Goal: Information Seeking & Learning: Learn about a topic

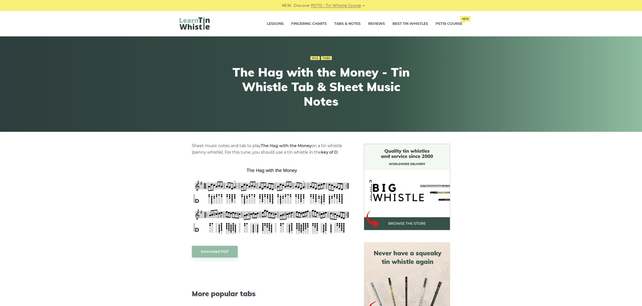
scroll to position [56, 0]
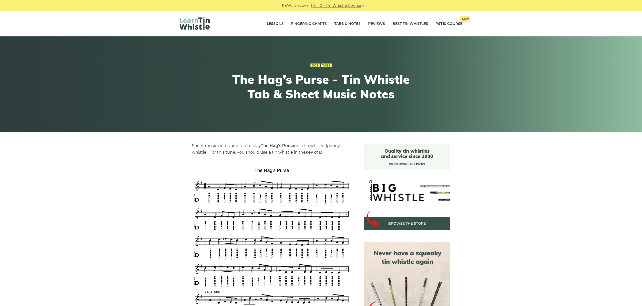
scroll to position [140, 0]
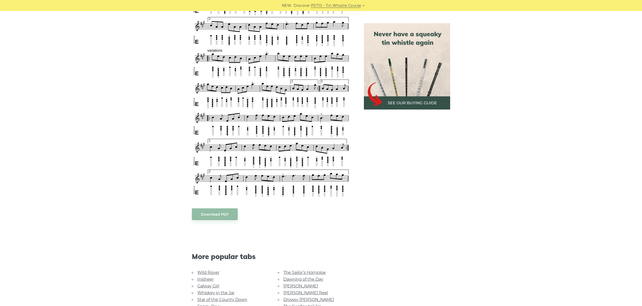
scroll to position [295, 0]
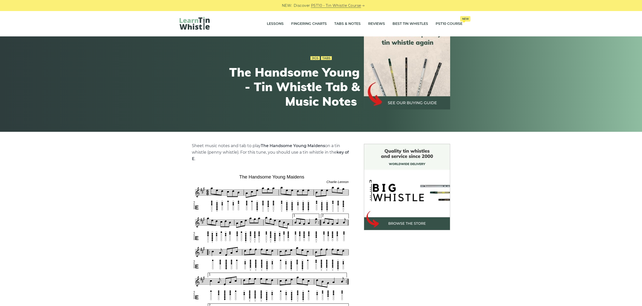
scroll to position [295, 0]
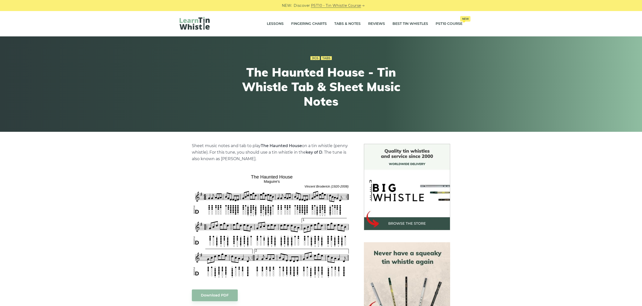
scroll to position [84, 0]
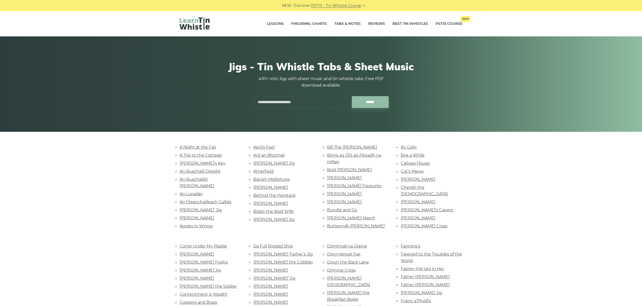
scroll to position [768, 0]
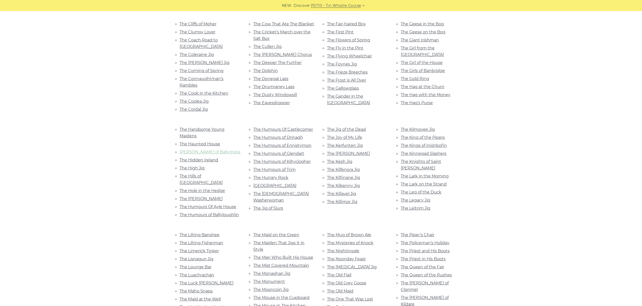
click at [224, 149] on link "The Hearty Boys of Ballymote" at bounding box center [210, 151] width 61 height 5
click at [200, 157] on link "The Hidden Ireland" at bounding box center [199, 159] width 39 height 5
click at [199, 165] on link "The High Jig" at bounding box center [192, 167] width 25 height 5
drag, startPoint x: 209, startPoint y: 100, endPoint x: 212, endPoint y: 99, distance: 3.4
click at [210, 173] on link "The Hills of Glenorchy" at bounding box center [201, 178] width 43 height 11
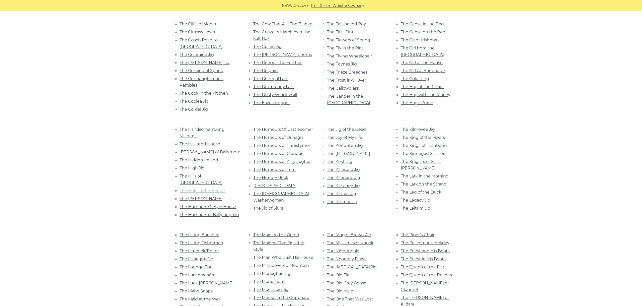
click at [212, 188] on link "The Hole in the Hedge" at bounding box center [202, 190] width 45 height 5
click at [201, 196] on link "The Holly Bush" at bounding box center [201, 198] width 43 height 5
click at [210, 204] on link "The Humours Of Ayle House" at bounding box center [208, 206] width 57 height 5
click at [222, 212] on link "The Humours of Ballyloughlin" at bounding box center [209, 214] width 59 height 5
click at [285, 127] on link "The Humours Of Castlecomer" at bounding box center [283, 129] width 60 height 5
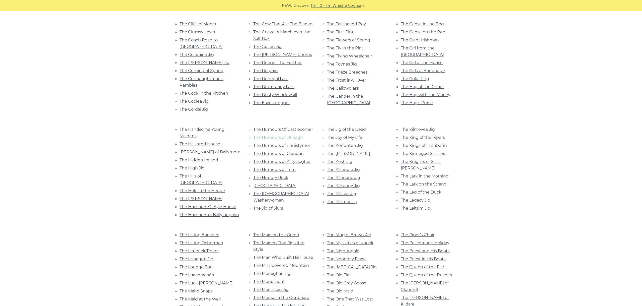
click at [270, 135] on link "The Humours of Drinagh" at bounding box center [278, 137] width 50 height 5
click at [284, 143] on link "The Humours of Ennistymon" at bounding box center [282, 145] width 58 height 5
click at [286, 151] on link "The Humours of Glendart" at bounding box center [278, 153] width 51 height 5
click at [290, 159] on link "The Humours of Kiltyclogher" at bounding box center [281, 161] width 57 height 5
click at [288, 167] on link "The Humours of Trim" at bounding box center [274, 169] width 42 height 5
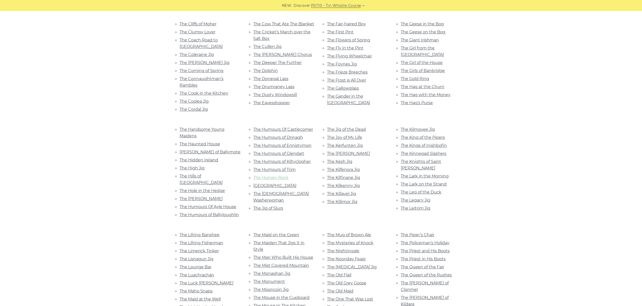
click at [282, 175] on link "The Hungry Rock" at bounding box center [270, 177] width 35 height 5
click at [270, 183] on link "The Idle Road" at bounding box center [274, 185] width 43 height 5
click at [282, 191] on link "The Irish Washerwoman" at bounding box center [281, 196] width 56 height 11
click at [262, 206] on link "The Jig of Slurs" at bounding box center [268, 208] width 30 height 5
click at [351, 127] on link "The Jig of the Dead" at bounding box center [346, 129] width 39 height 5
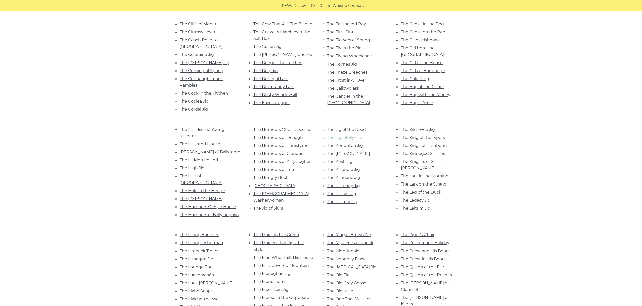
click at [337, 135] on link "The Joy of My Life" at bounding box center [344, 137] width 35 height 5
click at [350, 143] on link "The Kerfunten Jig" at bounding box center [345, 145] width 36 height 5
click at [342, 151] on link "The Kerry Jig" at bounding box center [348, 153] width 43 height 5
click at [346, 159] on link "The Kesh Jig" at bounding box center [339, 161] width 25 height 5
click at [352, 167] on link "The Kilfenora Jig" at bounding box center [343, 169] width 33 height 5
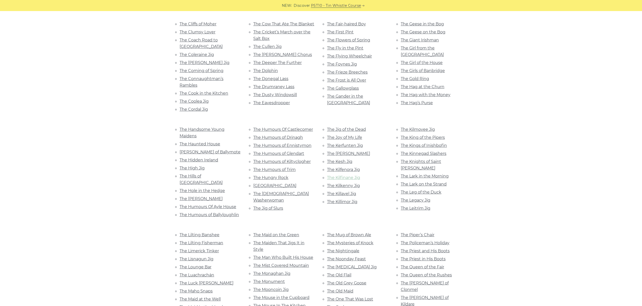
click at [350, 175] on link "The Kilfinane Jig" at bounding box center [343, 177] width 33 height 5
click at [350, 183] on link "The Kilkenny Jig" at bounding box center [343, 185] width 33 height 5
click at [348, 191] on link "The Killavel Jig" at bounding box center [341, 193] width 29 height 5
click at [348, 199] on link "The Killimor Jig" at bounding box center [342, 201] width 30 height 5
click at [427, 127] on link "The Kilmovee Jig" at bounding box center [418, 129] width 34 height 5
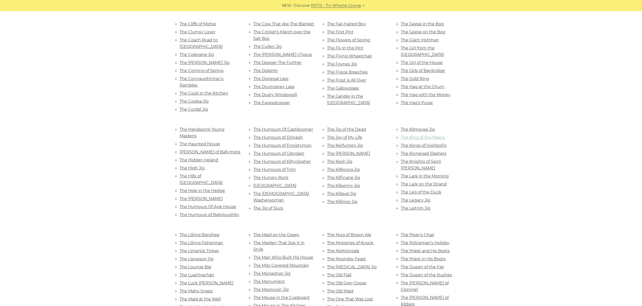
click at [418, 135] on link "The King of the Pipers" at bounding box center [423, 137] width 44 height 5
click at [426, 143] on link "The Kings of Inishbofin" at bounding box center [424, 145] width 46 height 5
drag, startPoint x: 436, startPoint y: 77, endPoint x: 433, endPoint y: 74, distance: 3.9
click at [436, 151] on link "The Kinnegad Slashers" at bounding box center [424, 153] width 46 height 5
click at [433, 126] on ul "The Kilmovee Jig The King of the Pipers The Kings of Inishbofin The Kinnegad Sl…" at bounding box center [432, 168] width 62 height 85
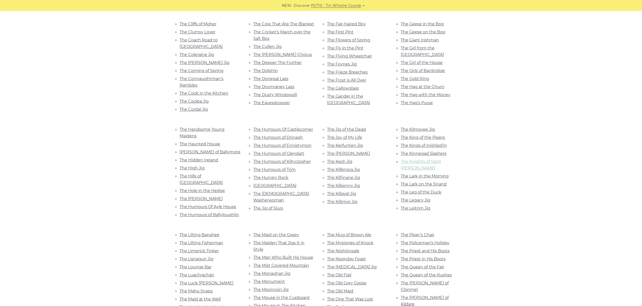
click at [438, 159] on link "The Knights of Saint Patrick" at bounding box center [421, 164] width 40 height 11
click at [433, 173] on link "The Lark in the Morning" at bounding box center [425, 175] width 48 height 5
click at [431, 182] on link "The Lark on the Strand" at bounding box center [424, 184] width 46 height 5
click at [432, 190] on link "The Leg of the Duck" at bounding box center [421, 192] width 41 height 5
click at [421, 198] on link "The Legacy Jig" at bounding box center [416, 200] width 30 height 5
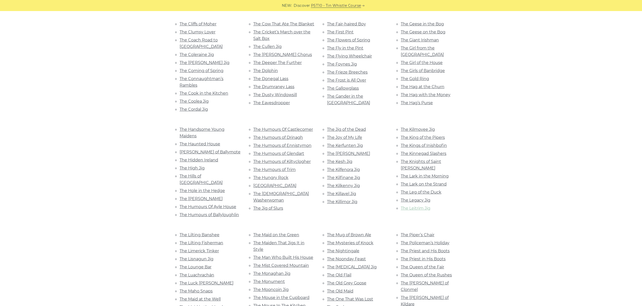
click at [414, 206] on link "The Leitrim Jig" at bounding box center [416, 208] width 30 height 5
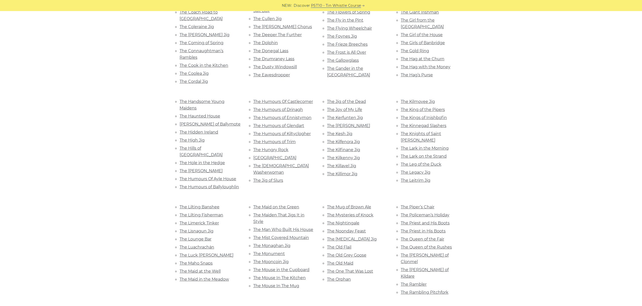
scroll to position [824, 0]
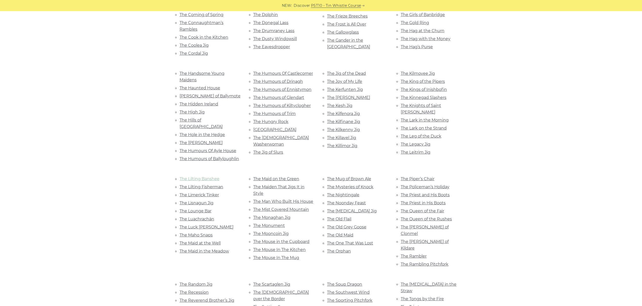
click at [196, 176] on link "The Lilting Banshee" at bounding box center [200, 178] width 40 height 5
click at [204, 184] on link "The Lilting Fisherman" at bounding box center [202, 186] width 44 height 5
click at [195, 192] on link "The Limerick Tinker" at bounding box center [199, 194] width 39 height 5
click at [194, 199] on li "The Lisnagun Jig" at bounding box center [211, 202] width 62 height 7
click at [195, 200] on link "The Lisnagun Jig" at bounding box center [197, 202] width 34 height 5
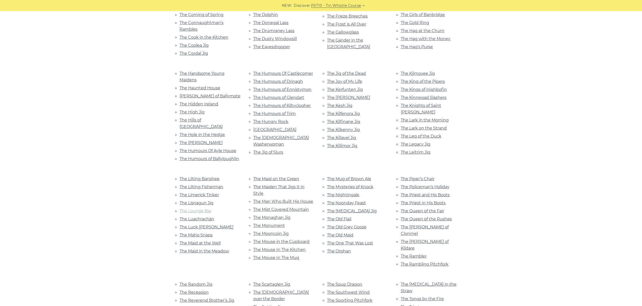
click at [201, 208] on link "The Lounge Bar" at bounding box center [196, 210] width 32 height 5
click at [205, 216] on link "The Luachrachán" at bounding box center [197, 218] width 35 height 5
click at [198, 175] on ul "The Lilting Banshee The Lilting Fisherman The Limerick Tinker The Lisnagun Jig …" at bounding box center [211, 214] width 62 height 79
click at [203, 224] on link "The Luck Penny" at bounding box center [207, 226] width 54 height 5
click at [205, 232] on link "The Maho Snaps" at bounding box center [196, 234] width 33 height 5
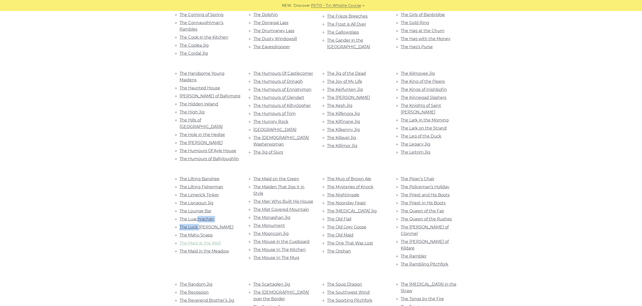
click at [196, 240] on link "The Maid at the Well" at bounding box center [200, 242] width 41 height 5
click at [195, 248] on link "The Maid in the Meadow" at bounding box center [204, 250] width 49 height 5
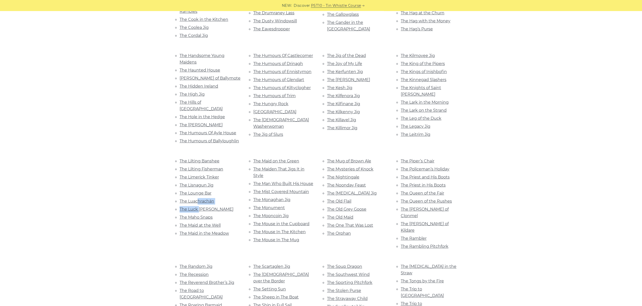
scroll to position [852, 0]
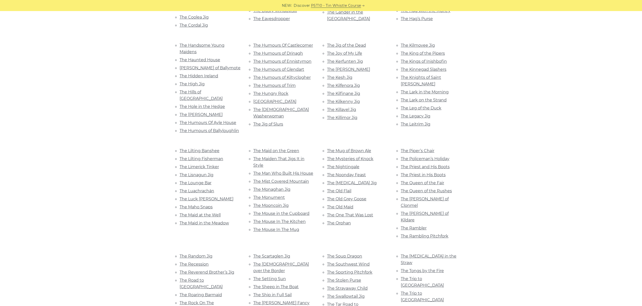
click at [282, 49] on div "The Humours Of Castlecomer The Humours of Drinagh The Humours of Ennistymon The…" at bounding box center [284, 88] width 74 height 93
drag, startPoint x: 300, startPoint y: 64, endPoint x: 254, endPoint y: 65, distance: 45.4
click at [254, 147] on li "The Maid on the Green" at bounding box center [284, 150] width 62 height 7
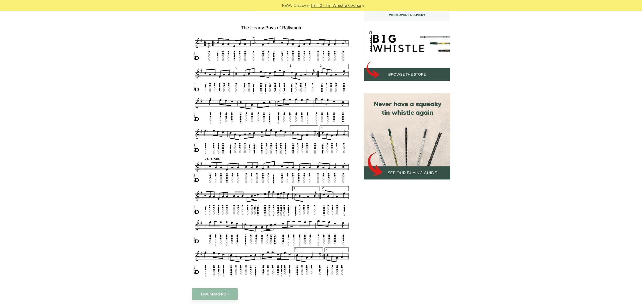
scroll to position [140, 0]
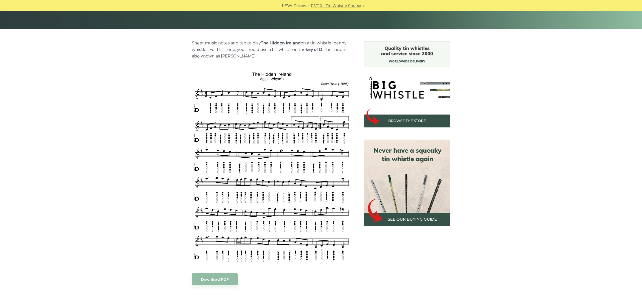
scroll to position [112, 0]
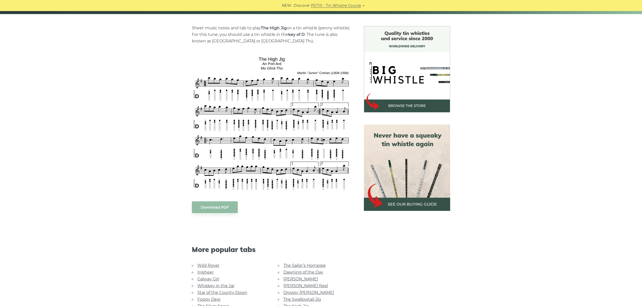
scroll to position [140, 0]
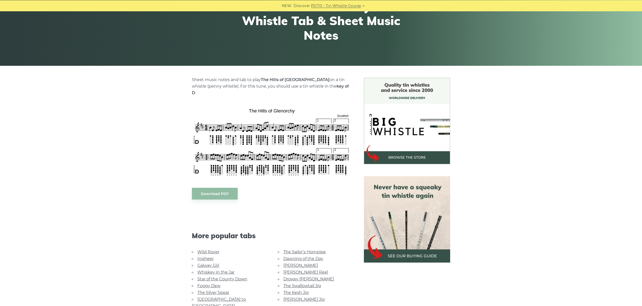
scroll to position [112, 0]
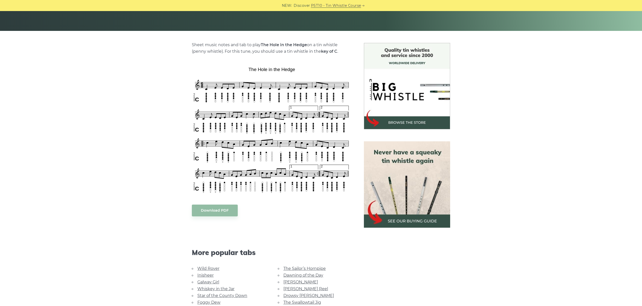
scroll to position [112, 0]
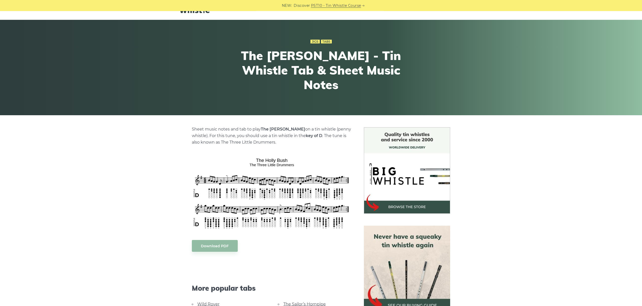
scroll to position [56, 0]
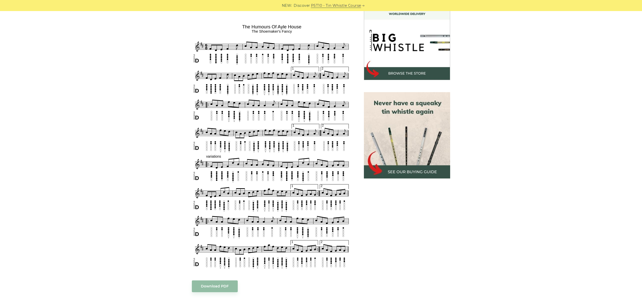
scroll to position [140, 0]
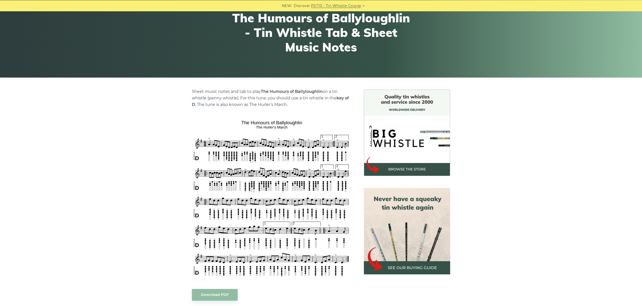
scroll to position [112, 0]
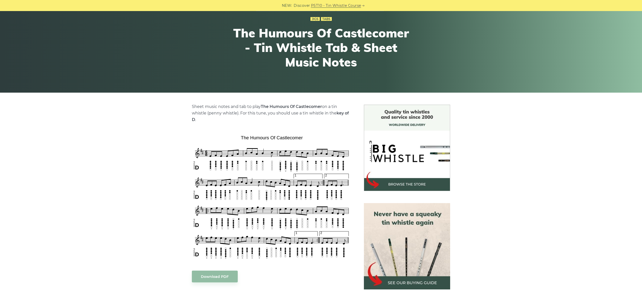
scroll to position [84, 0]
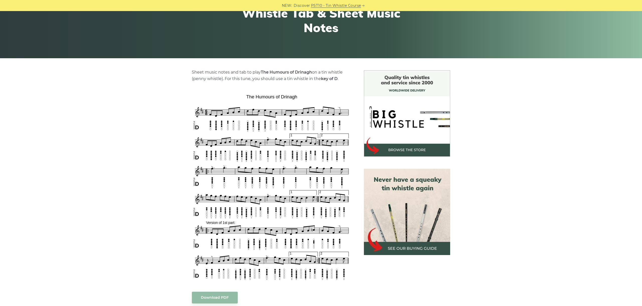
scroll to position [84, 0]
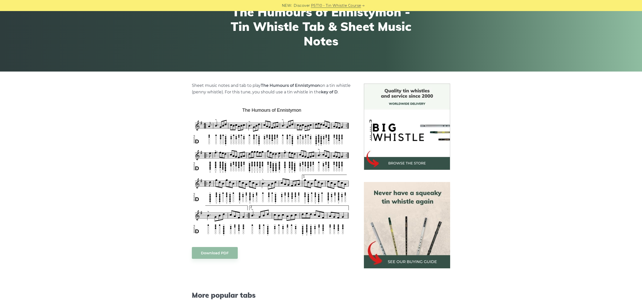
scroll to position [84, 0]
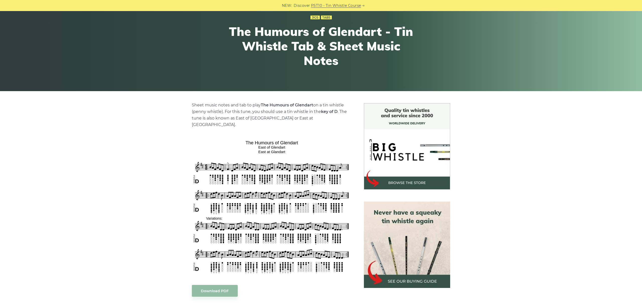
scroll to position [112, 0]
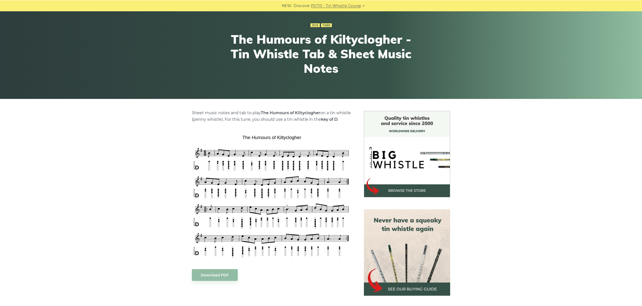
scroll to position [56, 0]
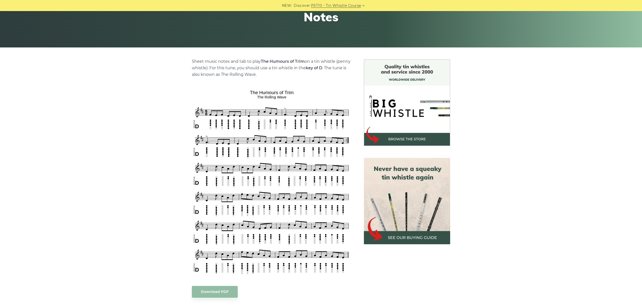
scroll to position [140, 0]
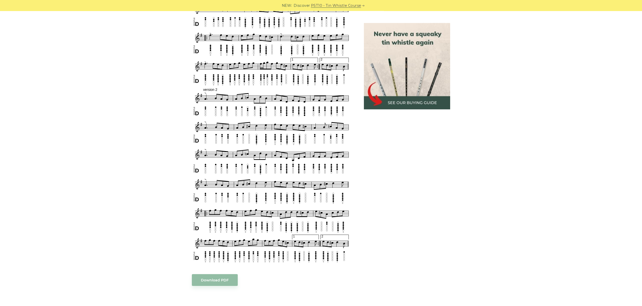
scroll to position [353, 0]
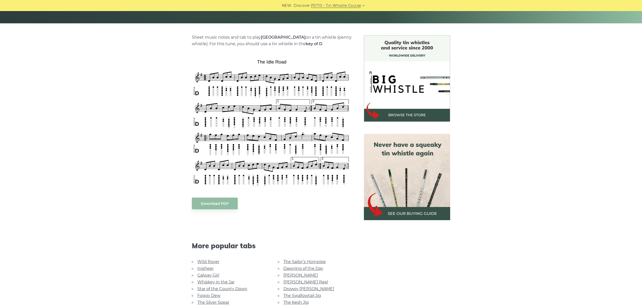
scroll to position [112, 0]
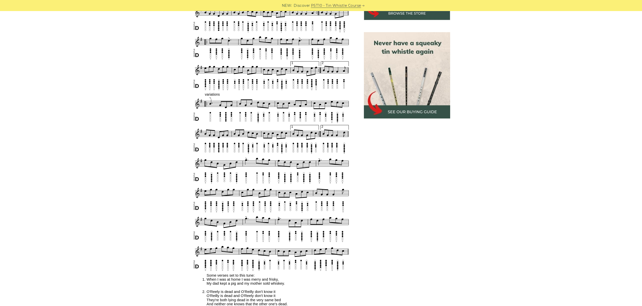
scroll to position [238, 0]
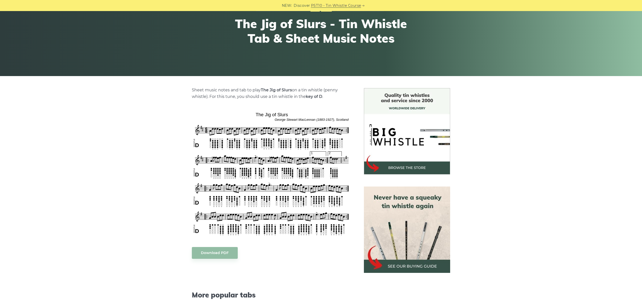
scroll to position [56, 0]
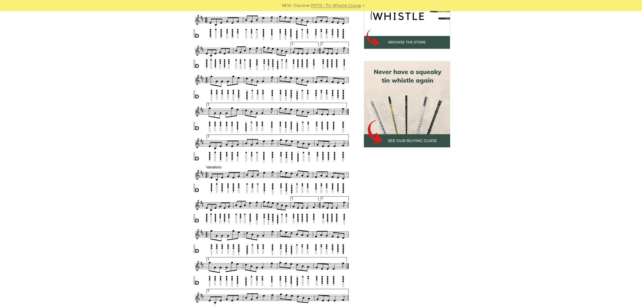
scroll to position [154, 0]
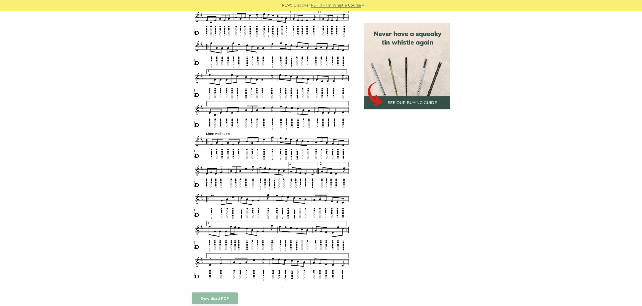
scroll to position [379, 0]
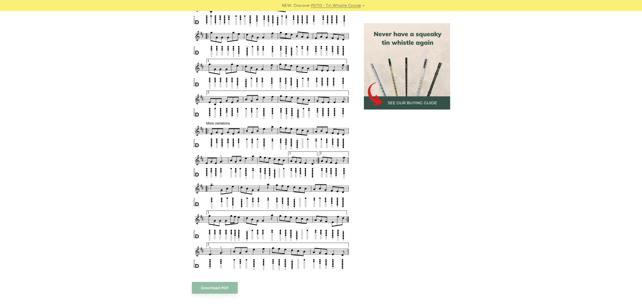
click at [474, 193] on div "Sheet music notes and tab to play The Jig of the Dead on a tin whistle (penny w…" at bounding box center [320, 112] width 307 height 695
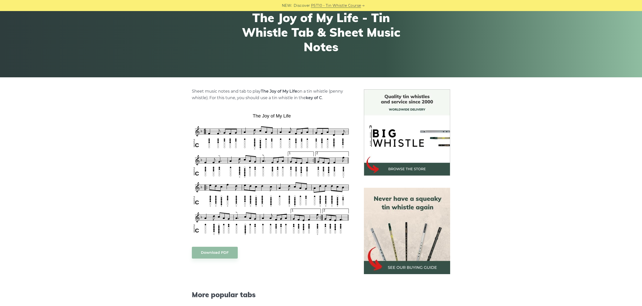
scroll to position [56, 0]
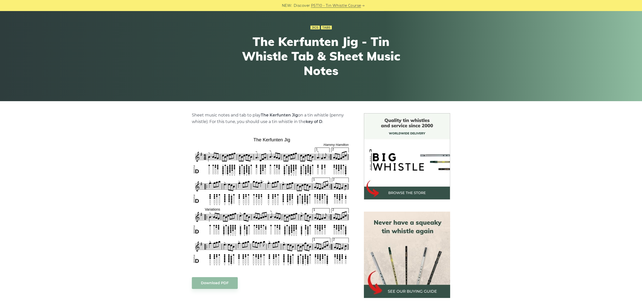
scroll to position [84, 0]
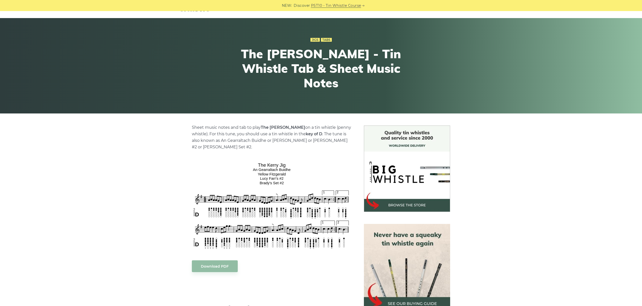
scroll to position [28, 0]
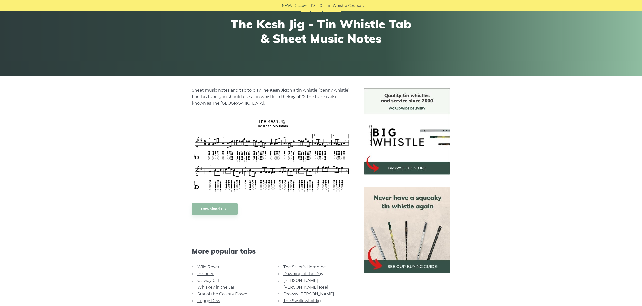
scroll to position [56, 0]
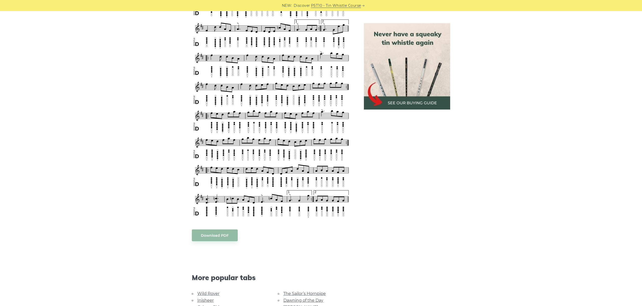
scroll to position [539, 0]
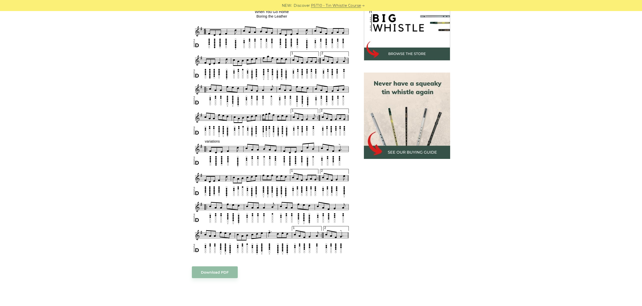
scroll to position [140, 0]
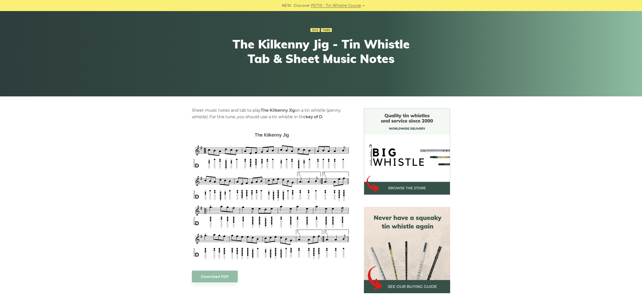
scroll to position [84, 0]
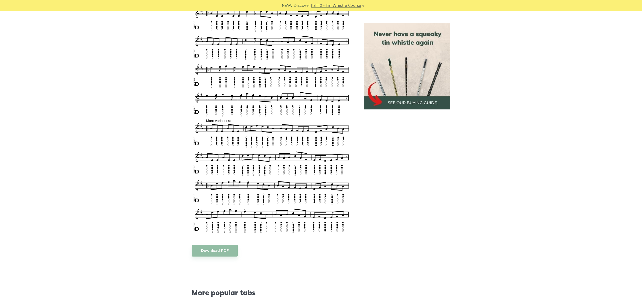
scroll to position [325, 0]
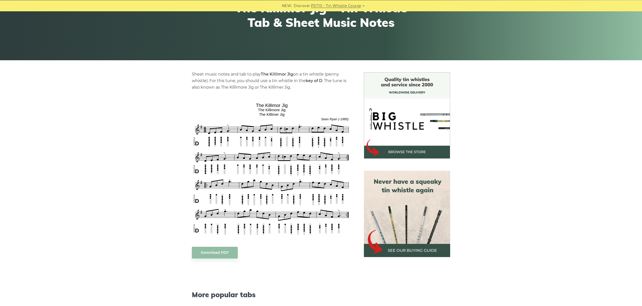
scroll to position [112, 0]
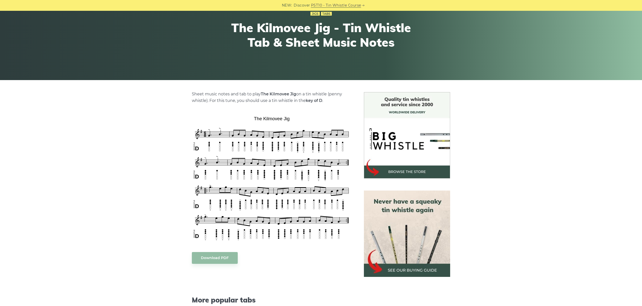
scroll to position [112, 0]
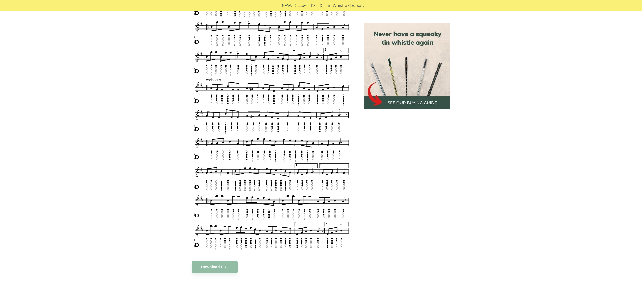
scroll to position [309, 0]
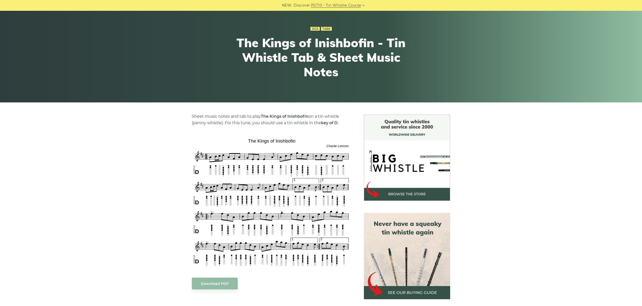
scroll to position [84, 0]
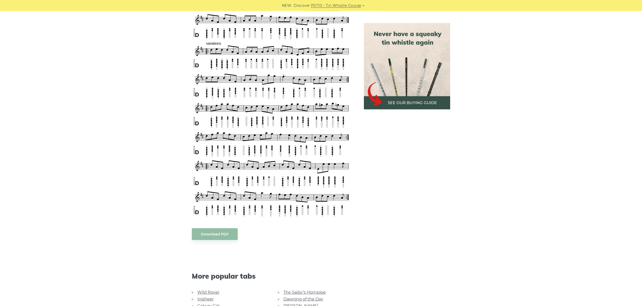
scroll to position [309, 0]
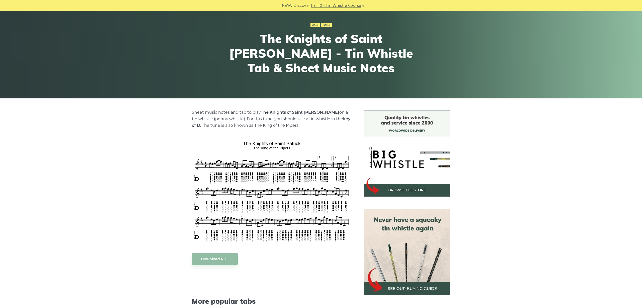
scroll to position [84, 0]
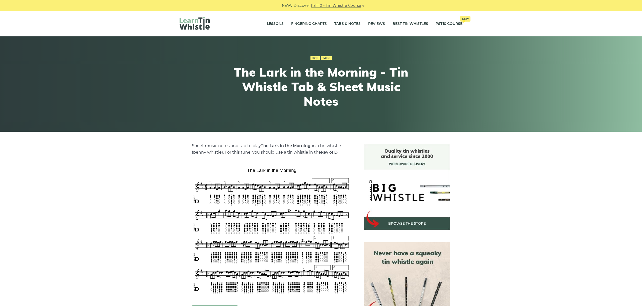
scroll to position [112, 0]
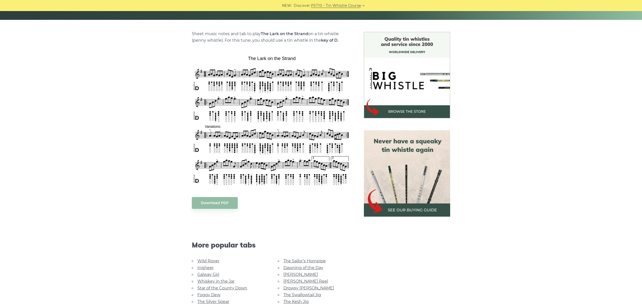
scroll to position [112, 0]
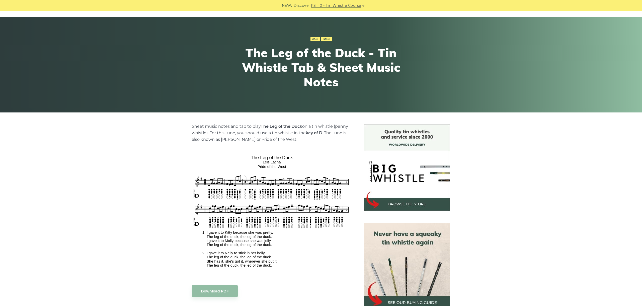
scroll to position [56, 0]
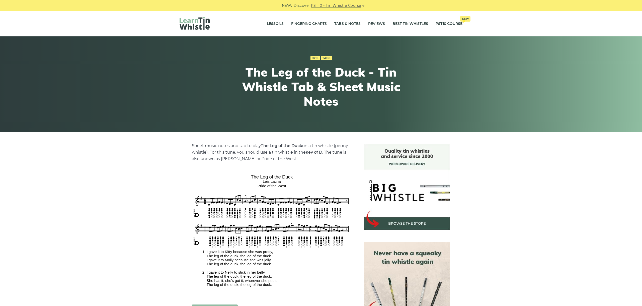
scroll to position [56, 0]
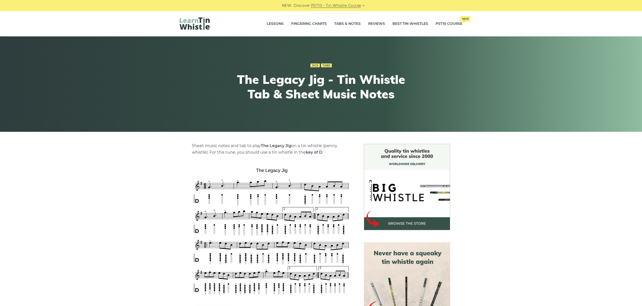
scroll to position [84, 0]
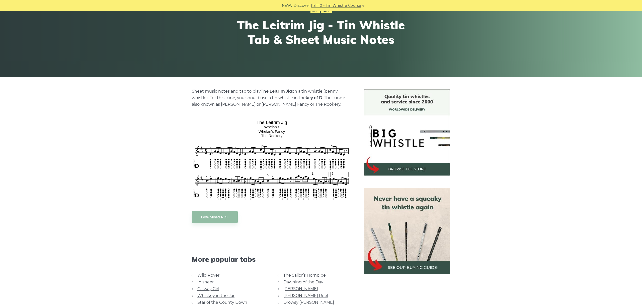
scroll to position [56, 0]
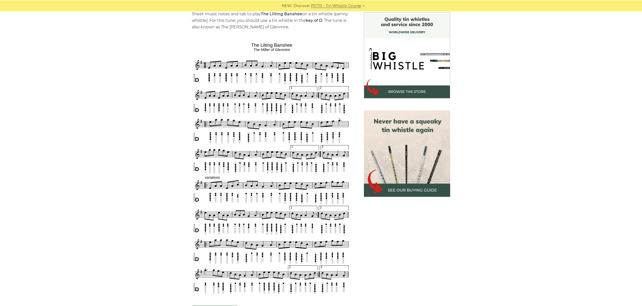
scroll to position [140, 0]
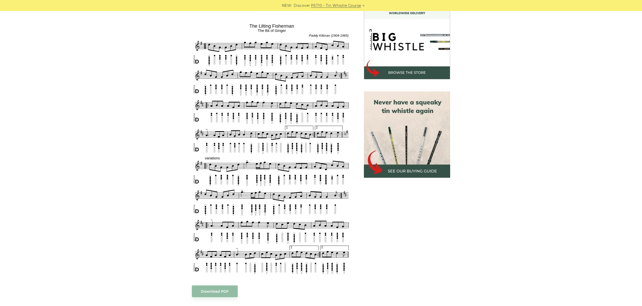
scroll to position [140, 0]
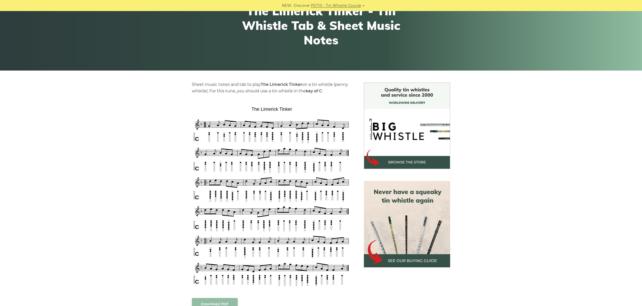
scroll to position [112, 0]
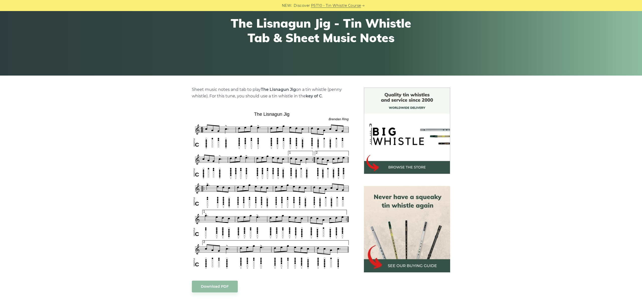
scroll to position [112, 0]
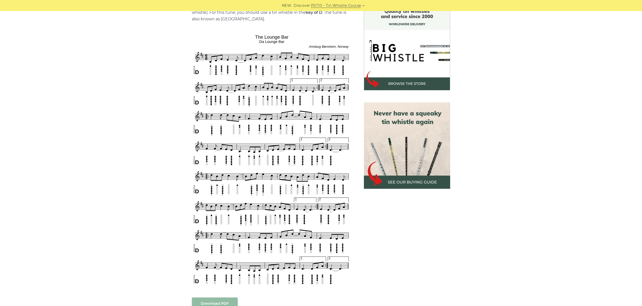
scroll to position [140, 0]
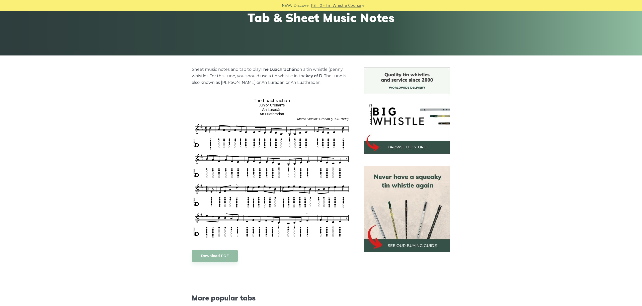
scroll to position [84, 0]
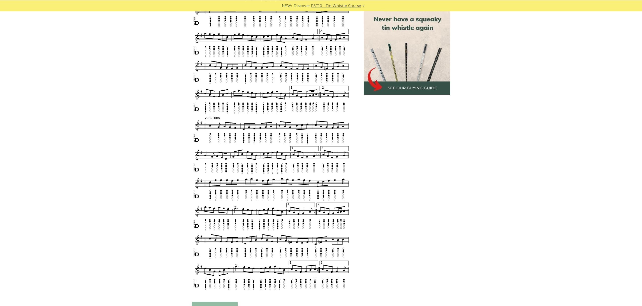
scroll to position [253, 0]
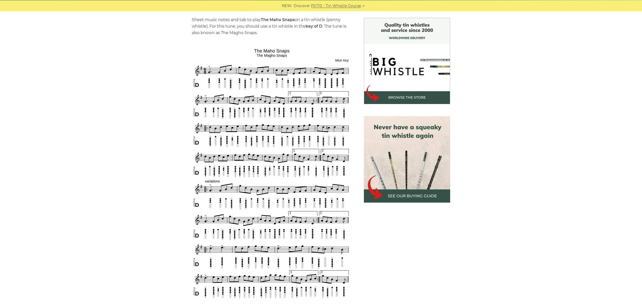
scroll to position [140, 0]
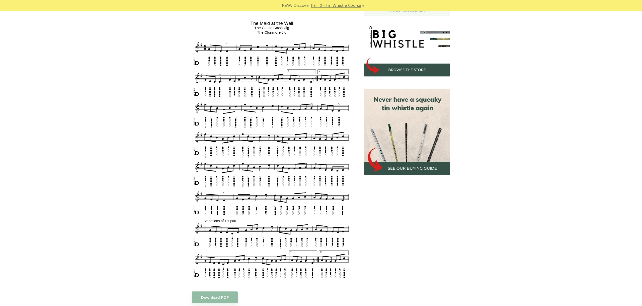
scroll to position [140, 0]
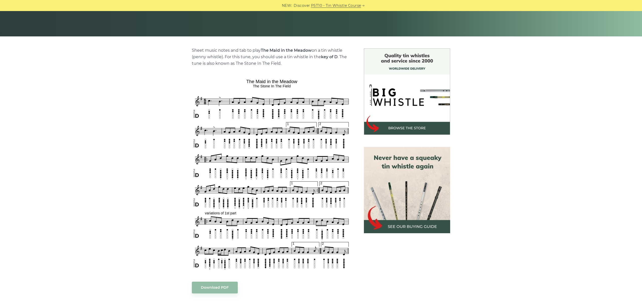
scroll to position [140, 0]
